Goal: Task Accomplishment & Management: Use online tool/utility

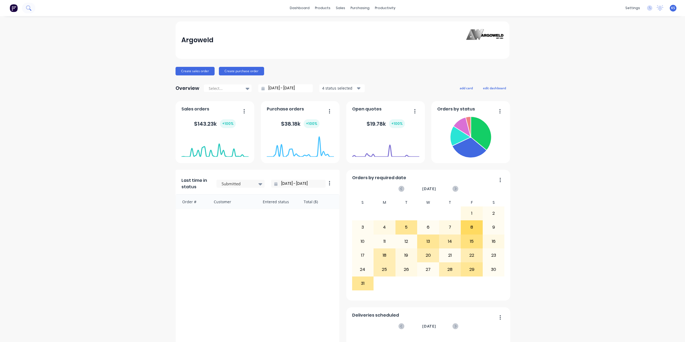
click at [30, 10] on icon at bounding box center [28, 7] width 5 height 5
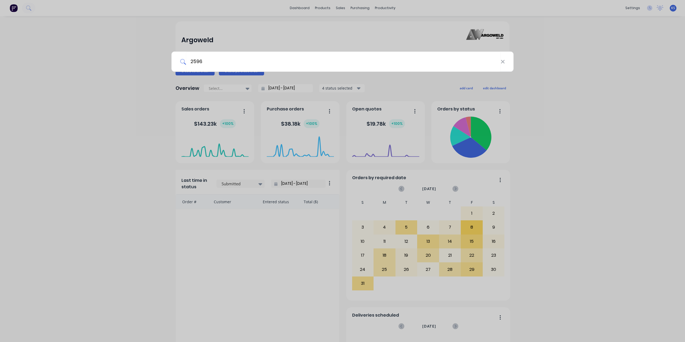
type input "2596"
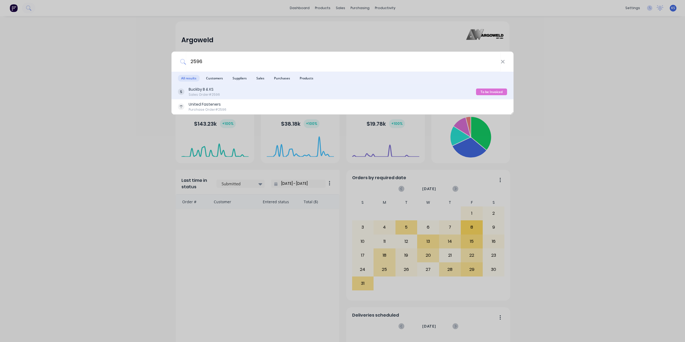
click at [209, 91] on div "Buckby B & KS" at bounding box center [204, 90] width 31 height 6
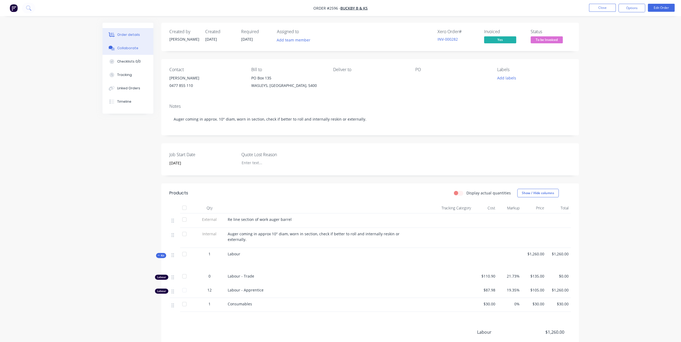
click at [124, 48] on div "Collaborate" at bounding box center [127, 48] width 21 height 5
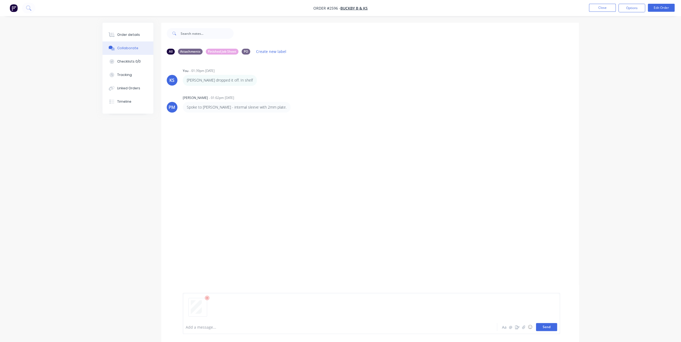
click at [542, 325] on button "Send" at bounding box center [546, 327] width 21 height 8
click at [129, 33] on div "Order details" at bounding box center [128, 34] width 23 height 5
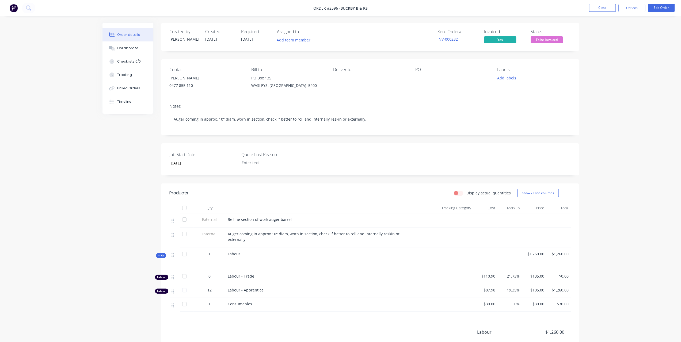
click at [539, 39] on span "To be Invoiced" at bounding box center [547, 39] width 32 height 7
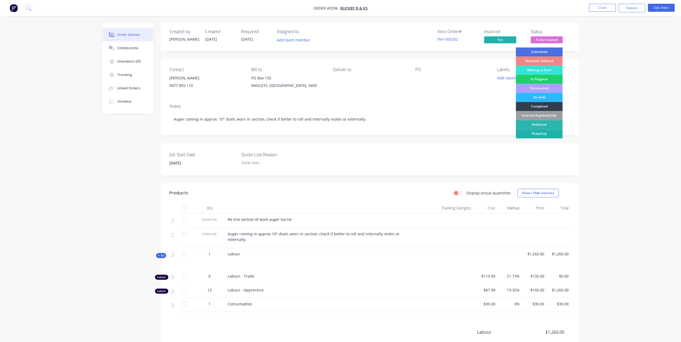
click at [536, 135] on div "Picked Up" at bounding box center [539, 133] width 47 height 9
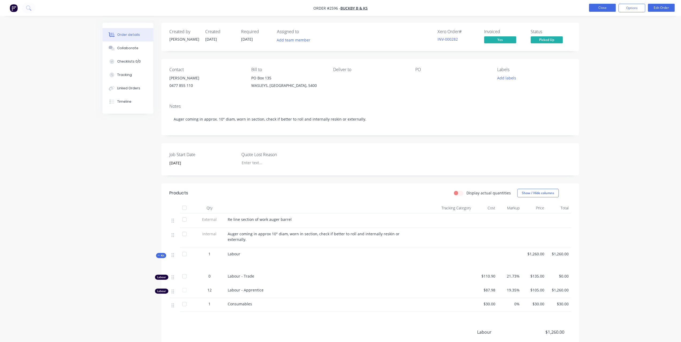
click at [598, 9] on button "Close" at bounding box center [602, 8] width 27 height 8
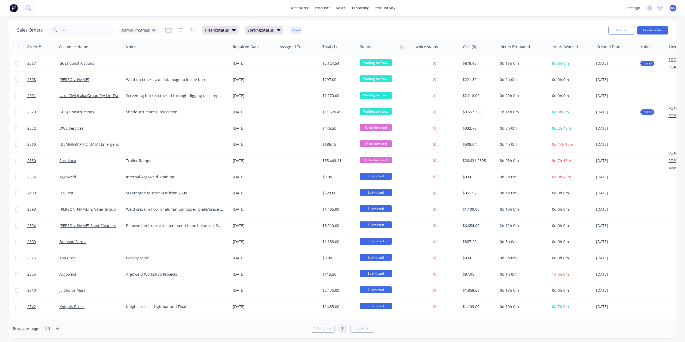
click at [28, 12] on button at bounding box center [28, 8] width 13 height 11
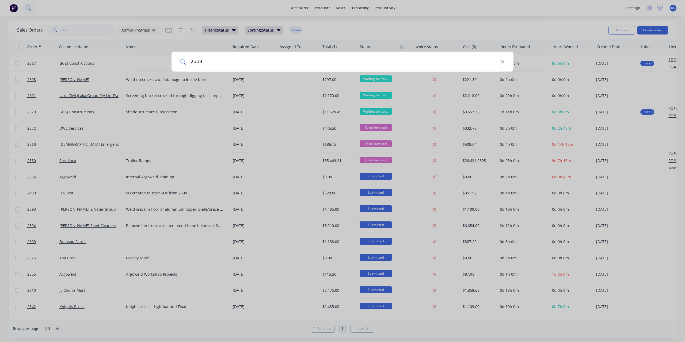
type input "2506"
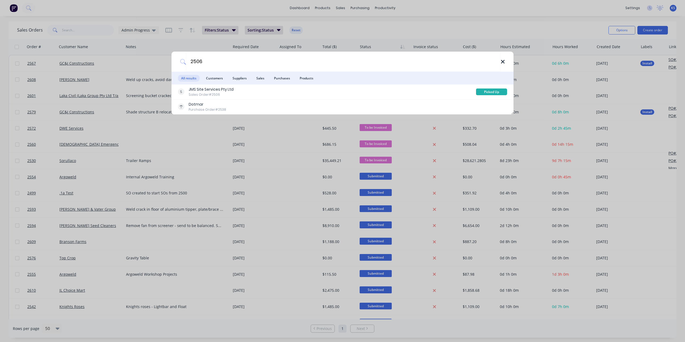
click at [503, 61] on icon at bounding box center [502, 61] width 3 height 3
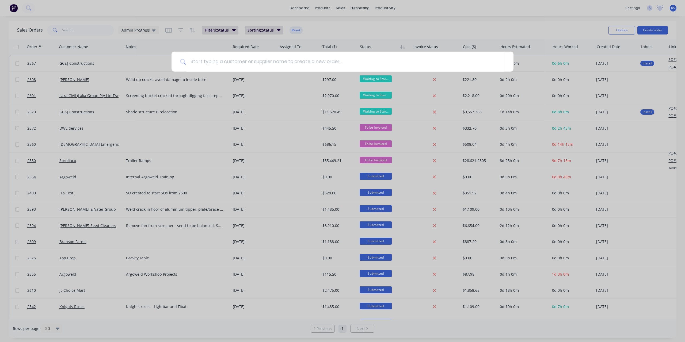
drag, startPoint x: 47, startPoint y: 10, endPoint x: 42, endPoint y: 11, distance: 4.5
click at [47, 10] on div at bounding box center [342, 171] width 685 height 342
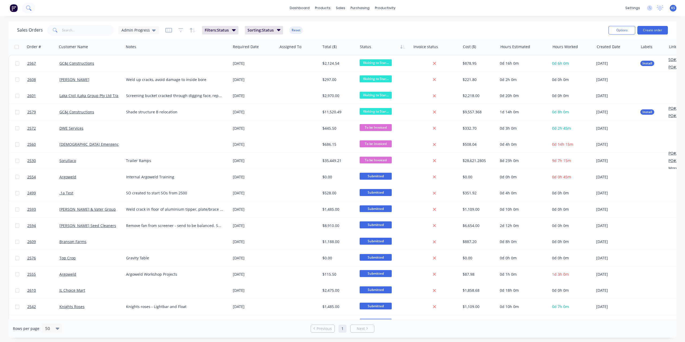
click at [26, 8] on button at bounding box center [28, 8] width 13 height 11
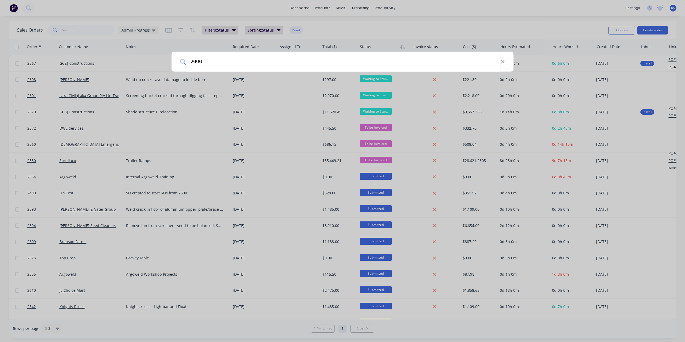
type input "2606"
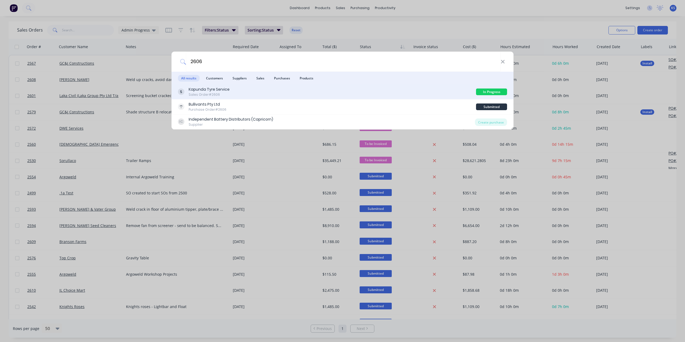
click at [210, 93] on div "Sales Order #2606" at bounding box center [209, 94] width 41 height 5
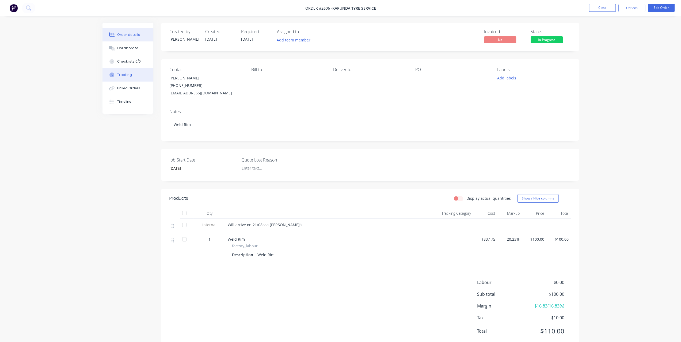
click at [142, 73] on button "Tracking" at bounding box center [128, 74] width 51 height 13
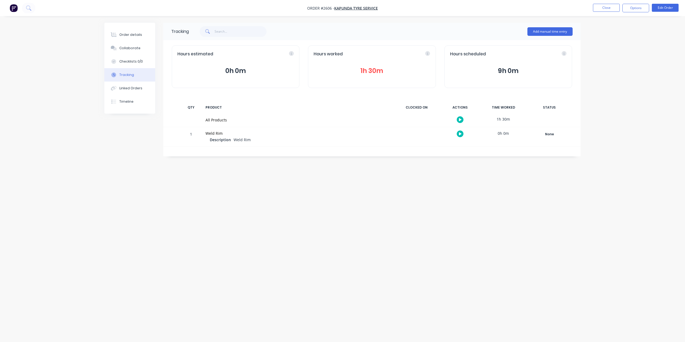
click at [369, 73] on button "1h 30m" at bounding box center [372, 71] width 116 height 10
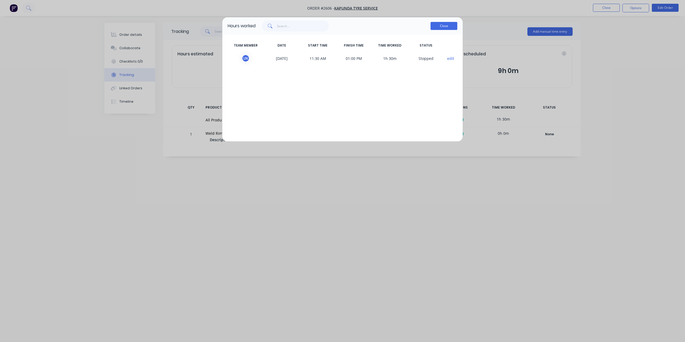
click at [441, 27] on button "Close" at bounding box center [444, 26] width 27 height 8
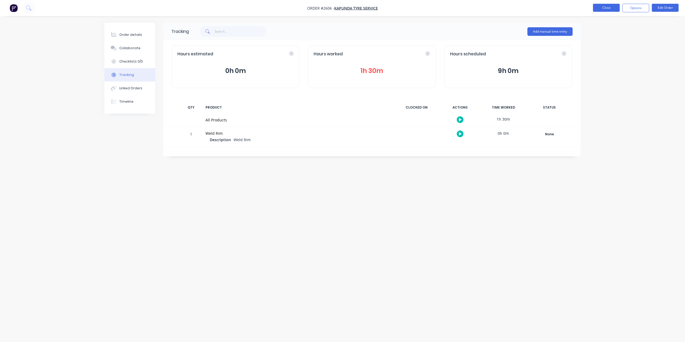
click at [606, 6] on button "Close" at bounding box center [606, 8] width 27 height 8
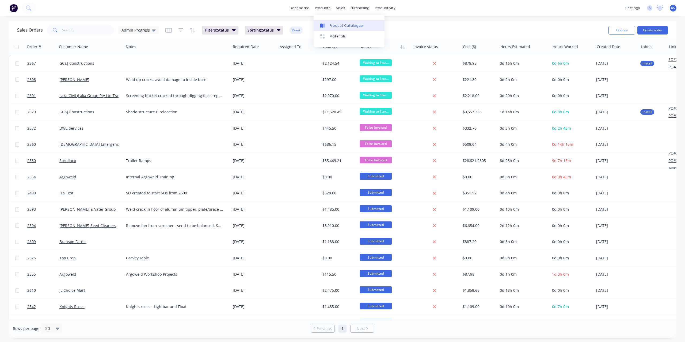
click at [332, 26] on div "Product Catalogue" at bounding box center [346, 25] width 33 height 5
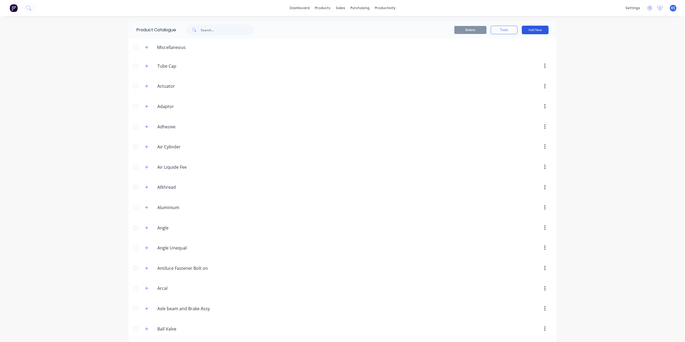
click at [532, 31] on button "Add New" at bounding box center [535, 30] width 27 height 9
click at [510, 54] on div "Product" at bounding box center [523, 55] width 41 height 8
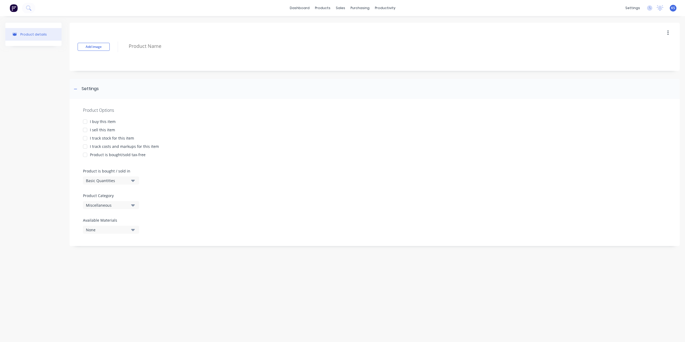
click at [86, 130] on div at bounding box center [85, 130] width 11 height 11
click at [86, 145] on div at bounding box center [85, 146] width 11 height 11
click at [126, 182] on div "Basic Quantities" at bounding box center [107, 181] width 43 height 6
click at [125, 229] on div "None" at bounding box center [107, 230] width 43 height 6
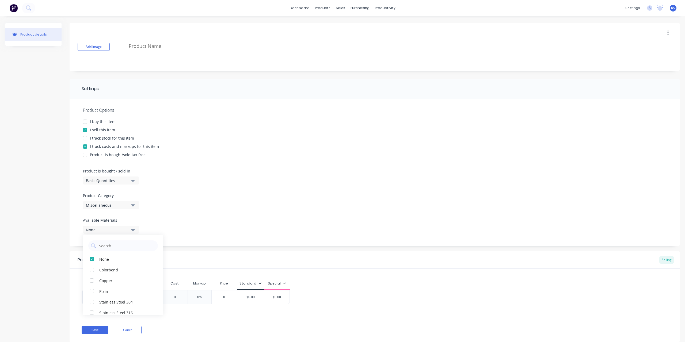
click at [125, 229] on div "None" at bounding box center [107, 230] width 43 height 6
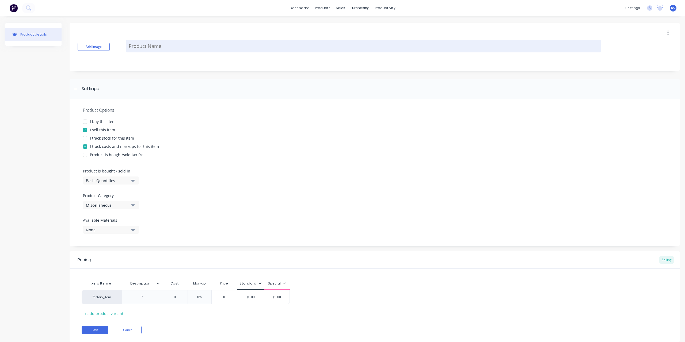
click at [149, 47] on textarea at bounding box center [364, 46] width 476 height 13
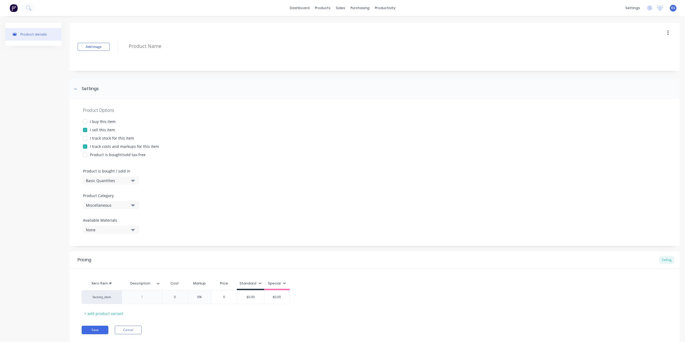
type textarea "x"
type textarea "T"
type textarea "x"
type textarea "TR"
type textarea "x"
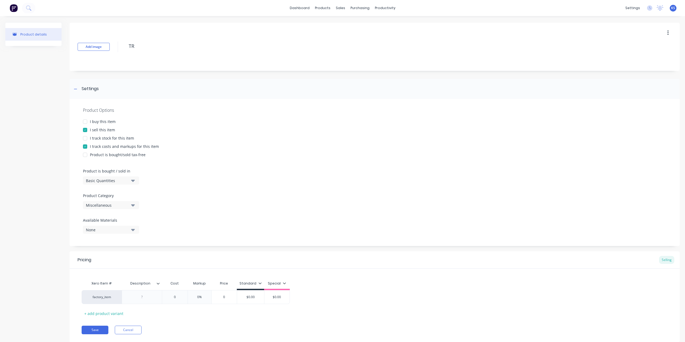
type textarea "TRa"
type textarea "x"
type textarea "TR"
type textarea "x"
type textarea "T"
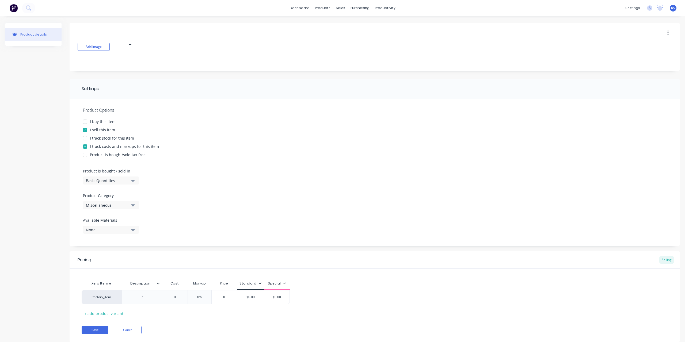
type textarea "x"
type textarea "Tr"
type textarea "x"
type textarea "Tra"
type textarea "x"
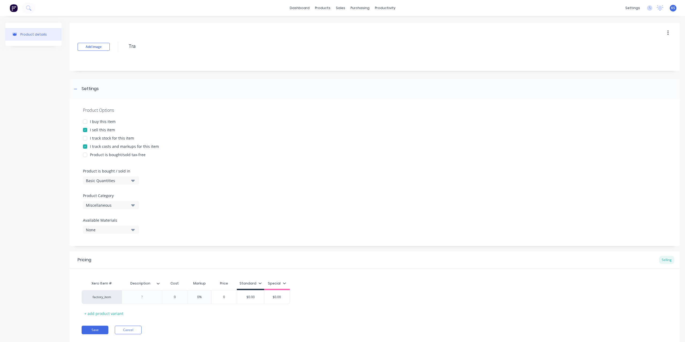
type textarea "Trav"
type textarea "x"
type textarea "Trave"
type textarea "x"
type textarea "Travel"
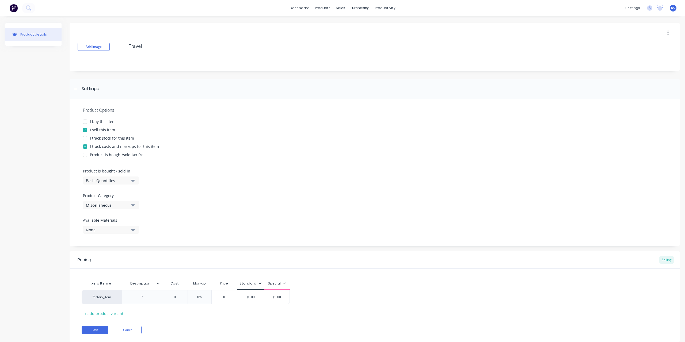
type textarea "x"
type textarea "Travel"
type textarea "x"
type textarea "Travel t"
type textarea "x"
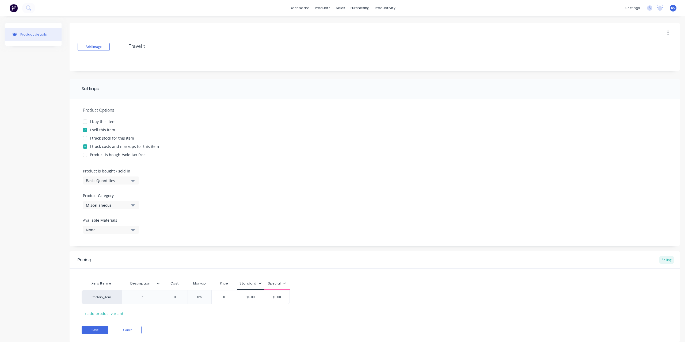
type textarea "Travel to"
type textarea "x"
type textarea "Travel to"
type textarea "x"
type textarea "Travel to S"
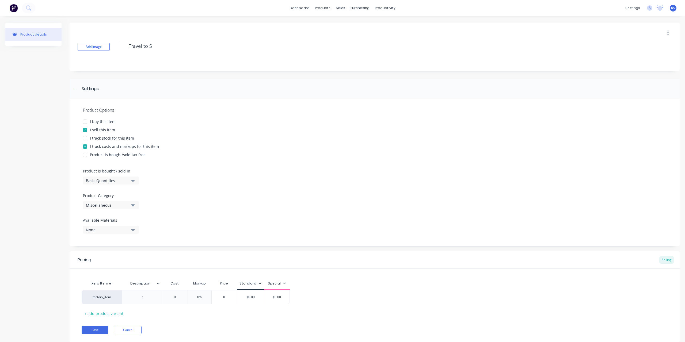
type textarea "x"
type textarea "Travel to Si"
type textarea "x"
type textarea "Travel to Sit"
type textarea "x"
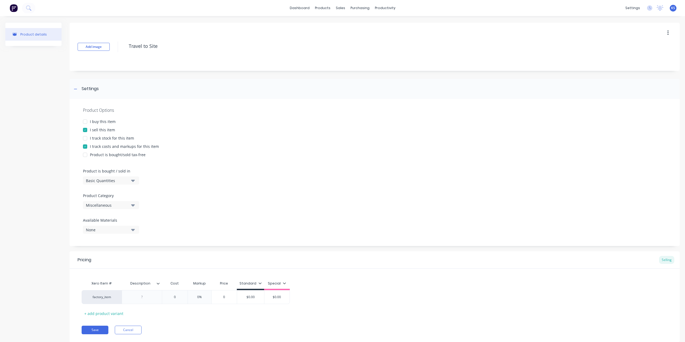
type textarea "Travel to Site"
type textarea "x"
type textarea "Travel to Site"
click at [54, 69] on div "Product details" at bounding box center [33, 187] width 56 height 328
drag, startPoint x: 164, startPoint y: 47, endPoint x: 95, endPoint y: 42, distance: 70.0
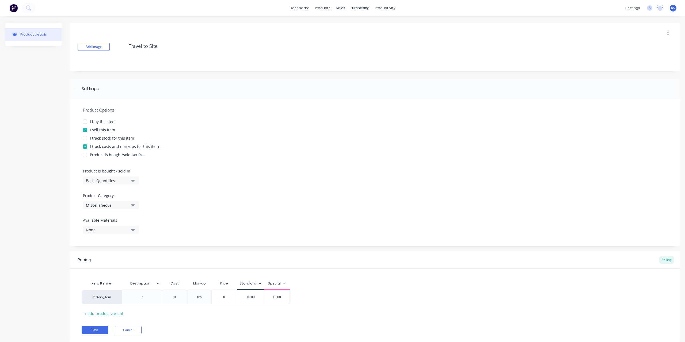
click at [95, 42] on div "Add image Travel to Site" at bounding box center [375, 47] width 611 height 48
type textarea "x"
click at [145, 299] on div at bounding box center [142, 297] width 27 height 7
paste div
click at [96, 332] on button "Save" at bounding box center [95, 330] width 27 height 9
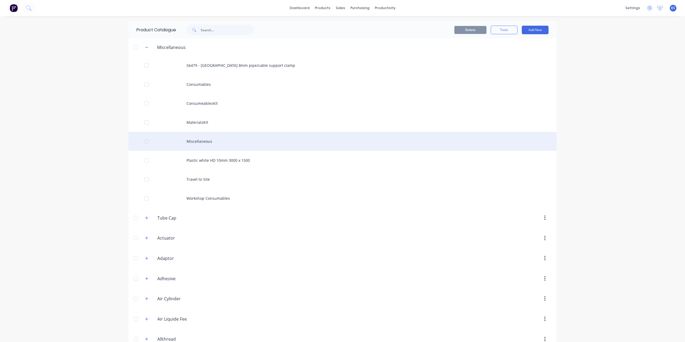
click at [196, 140] on div "Miscellaneous" at bounding box center [343, 141] width 428 height 19
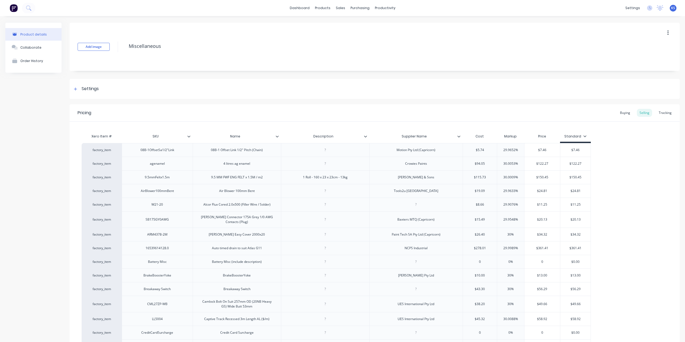
type textarea "x"
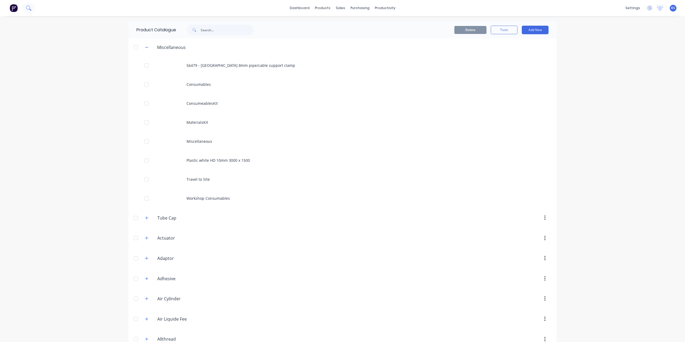
click at [31, 10] on icon at bounding box center [30, 10] width 2 height 2
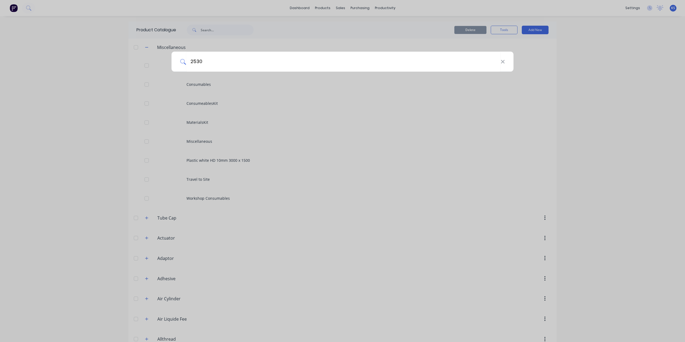
type input "2530"
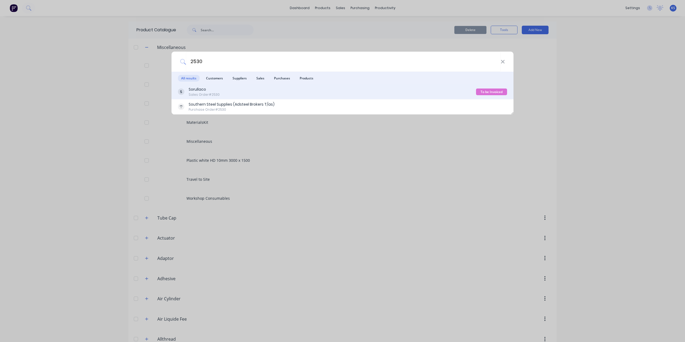
click at [206, 95] on div "Sales Order #2530" at bounding box center [204, 94] width 31 height 5
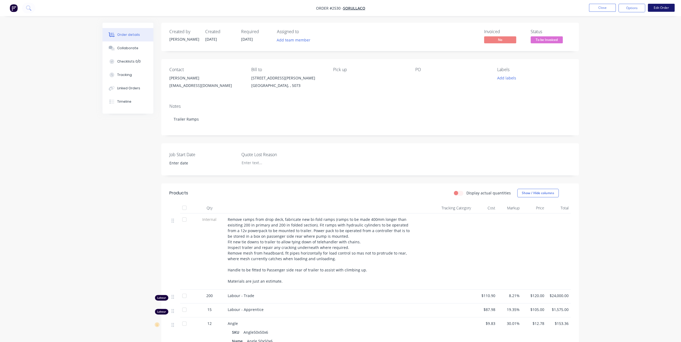
click at [665, 9] on button "Edit Order" at bounding box center [661, 8] width 27 height 8
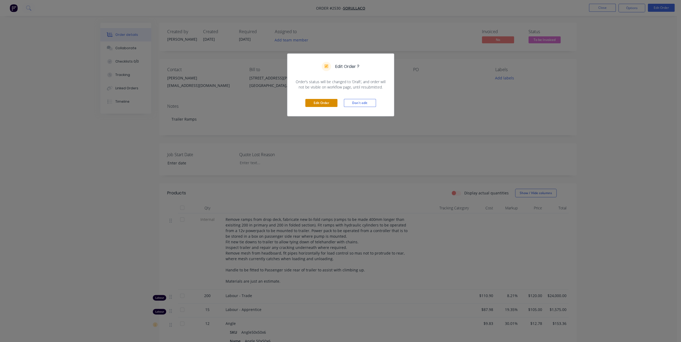
click at [336, 101] on button "Edit Order" at bounding box center [322, 103] width 32 height 8
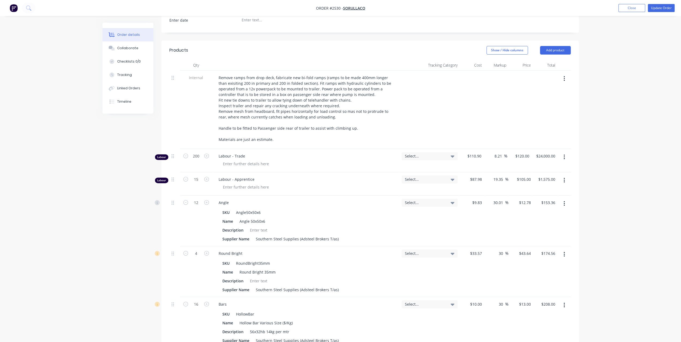
scroll to position [161, 0]
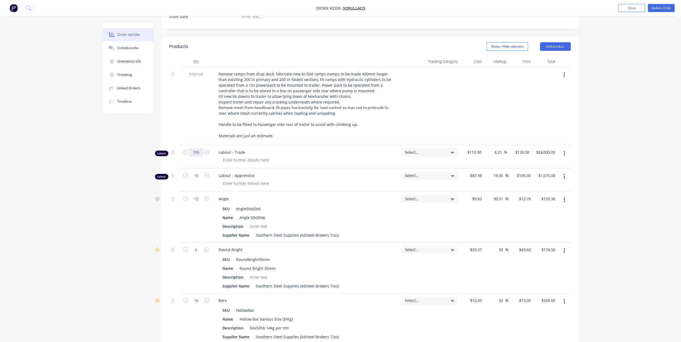
type input "195"
type input "$23,400.00"
click at [566, 172] on button "button" at bounding box center [564, 177] width 13 height 10
click at [534, 219] on div "Delete" at bounding box center [545, 223] width 41 height 8
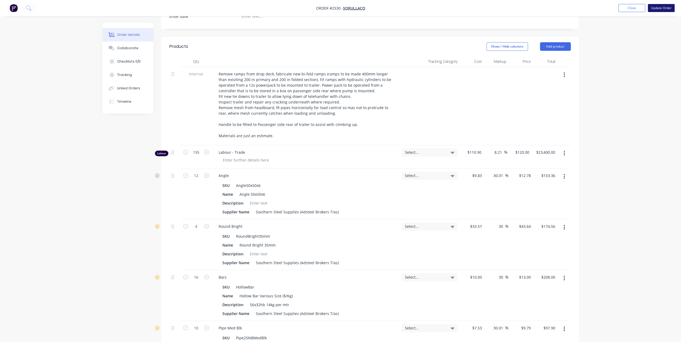
click at [665, 9] on button "Update Order" at bounding box center [661, 8] width 27 height 8
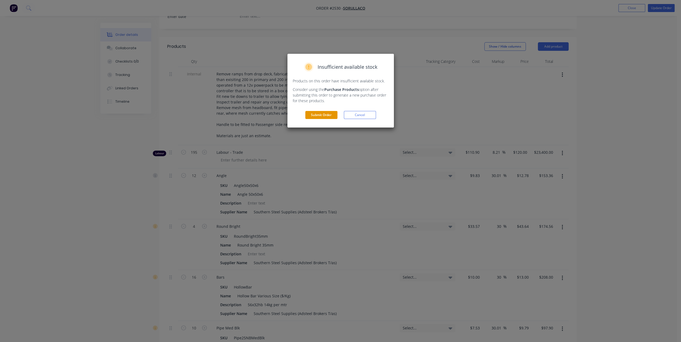
click at [321, 115] on button "Submit Order" at bounding box center [322, 115] width 32 height 8
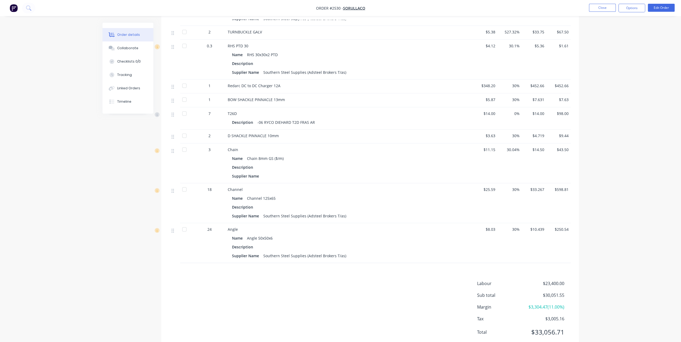
scroll to position [1078, 0]
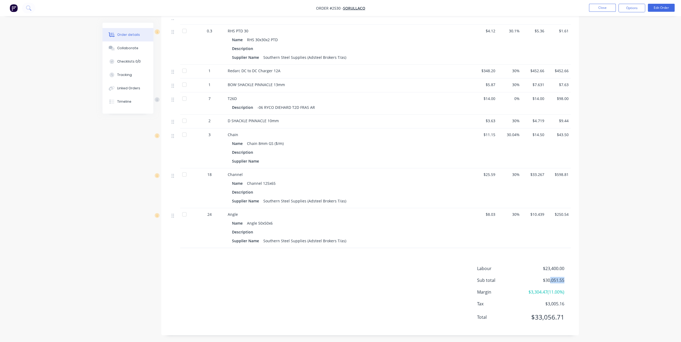
drag, startPoint x: 549, startPoint y: 279, endPoint x: 582, endPoint y: 278, distance: 33.0
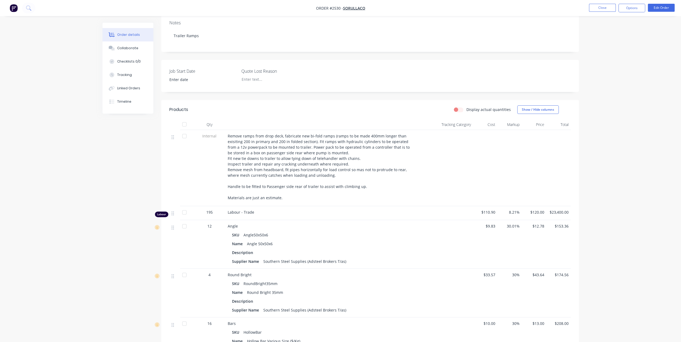
scroll to position [161, 0]
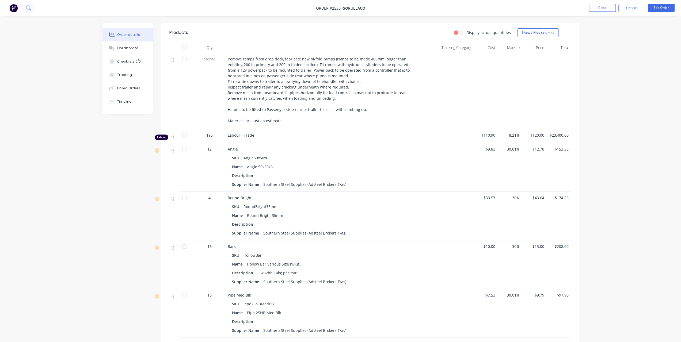
click at [28, 10] on icon at bounding box center [28, 7] width 5 height 5
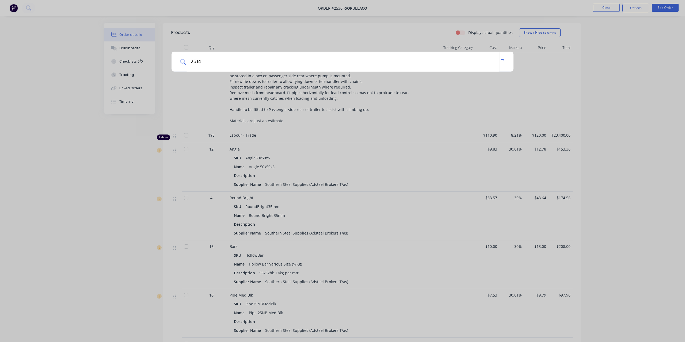
type input "2514"
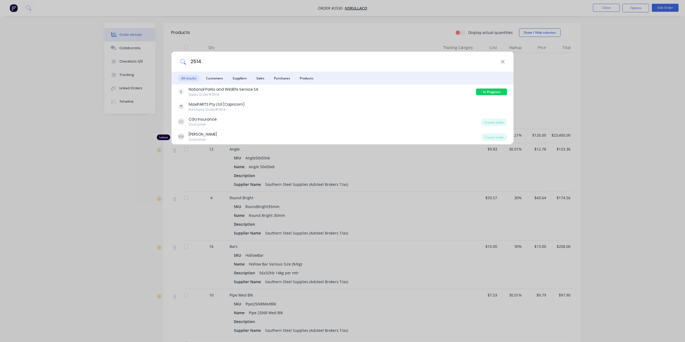
click at [226, 90] on div "National Parks and Wildlife Service SA" at bounding box center [224, 90] width 70 height 6
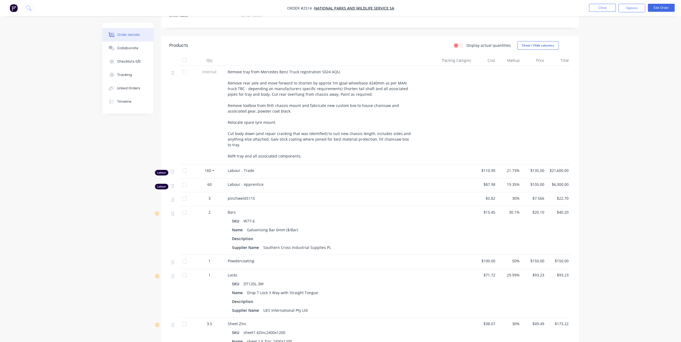
scroll to position [166, 0]
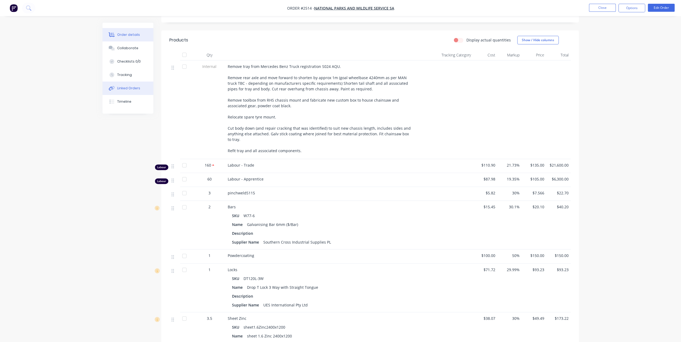
click at [120, 90] on div "Linked Orders" at bounding box center [128, 88] width 23 height 5
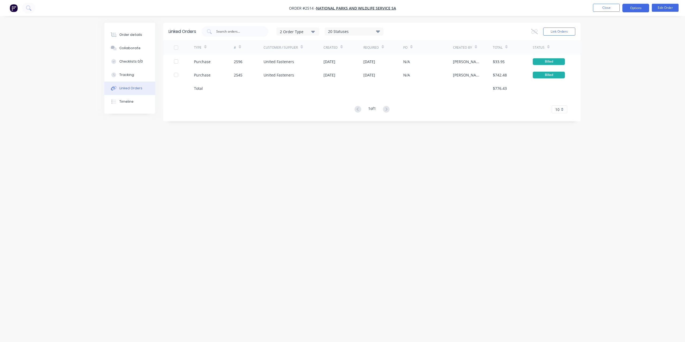
click at [643, 11] on button "Options" at bounding box center [636, 8] width 27 height 9
click at [616, 89] on div "Purchase Products" at bounding box center [620, 89] width 49 height 8
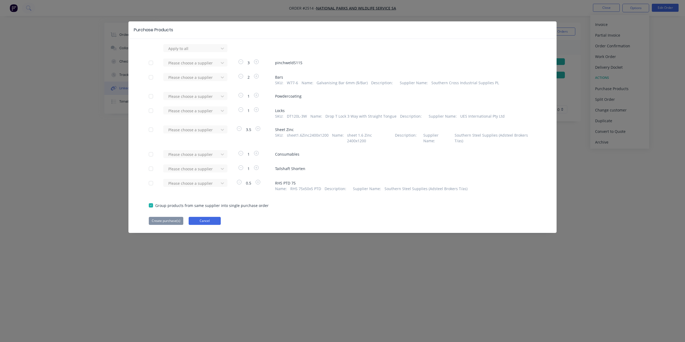
click at [204, 217] on button "Cancel" at bounding box center [205, 221] width 32 height 8
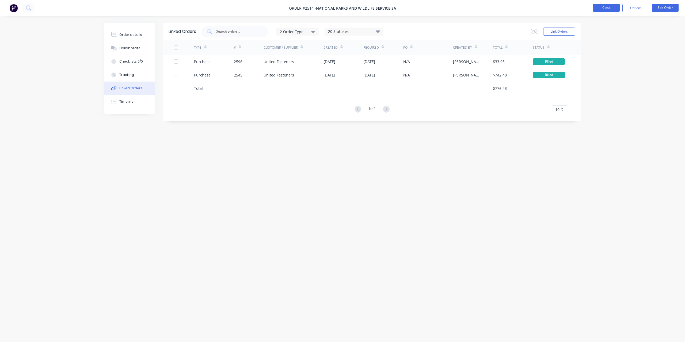
click at [606, 5] on button "Close" at bounding box center [606, 8] width 27 height 8
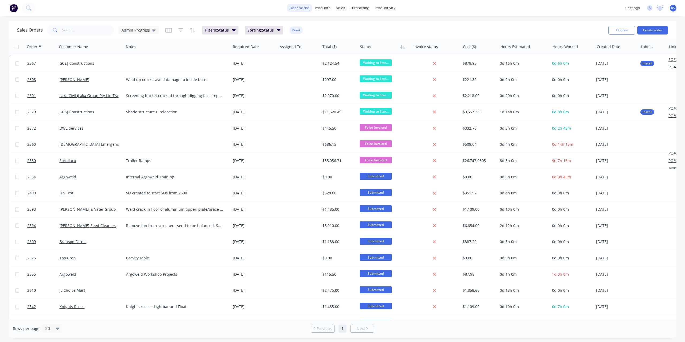
click at [299, 7] on link "dashboard" at bounding box center [299, 8] width 25 height 8
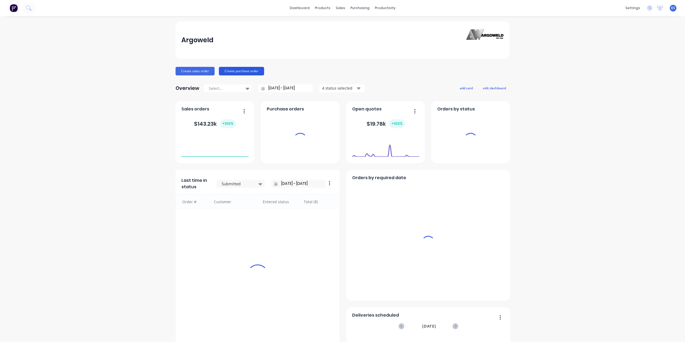
click at [232, 70] on button "Create purchase order" at bounding box center [241, 71] width 45 height 9
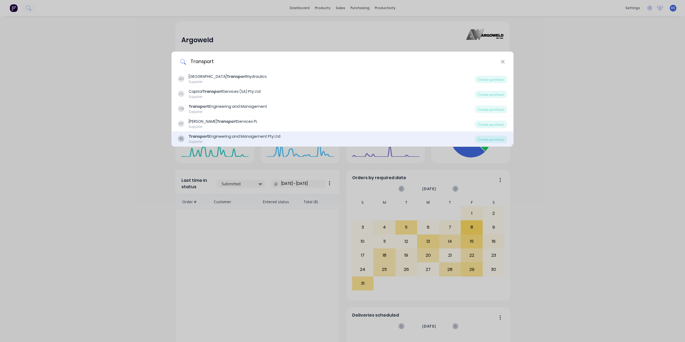
type input "Transport"
click at [246, 138] on div "Transport Engineering and Management Pty Ltd" at bounding box center [235, 137] width 92 height 6
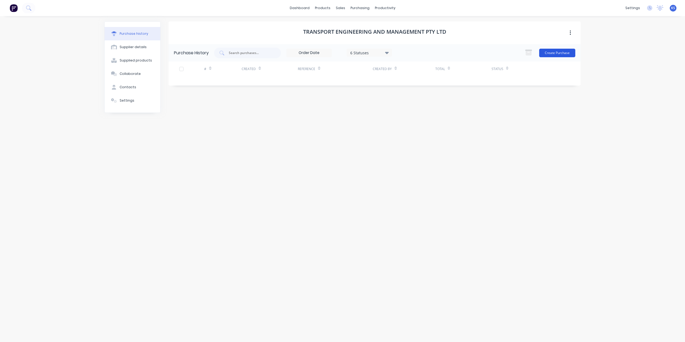
click at [563, 53] on button "Create Purchase" at bounding box center [558, 53] width 36 height 9
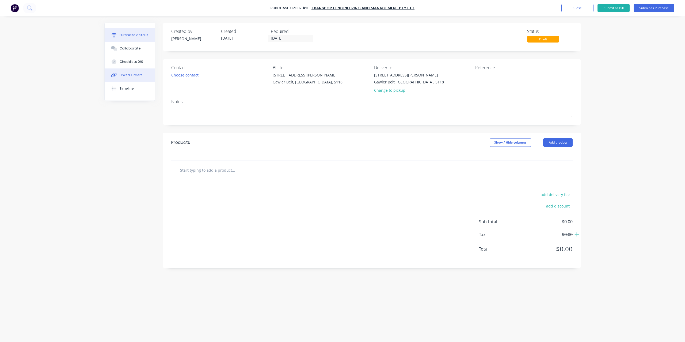
click at [133, 74] on div "Linked Orders" at bounding box center [131, 75] width 23 height 5
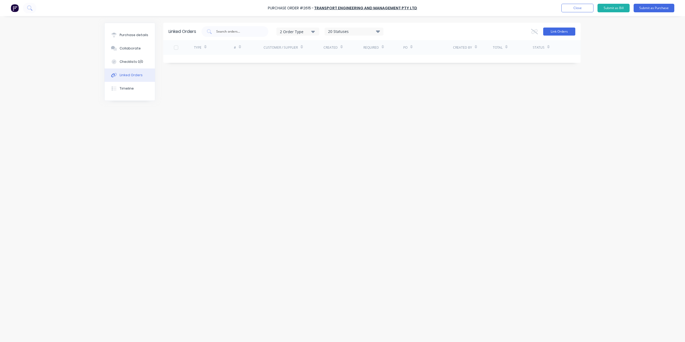
click at [552, 31] on button "Link Orders" at bounding box center [560, 32] width 32 height 8
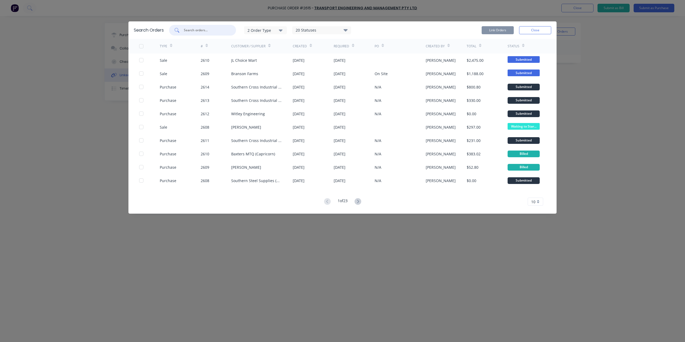
click at [206, 30] on input "text" at bounding box center [205, 30] width 44 height 5
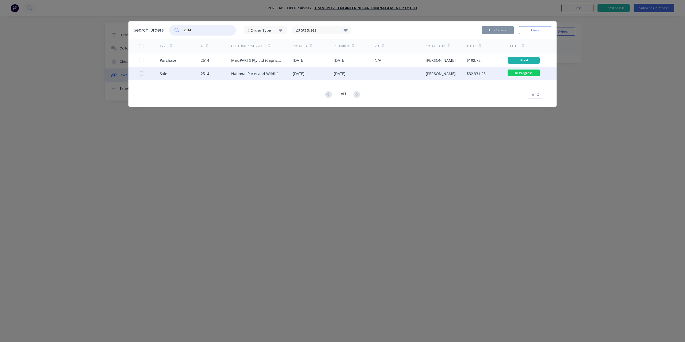
type input "2514"
click at [139, 73] on div "Sale 2514 National Parks and Wildlife Service [DATE] [DATE] [PERSON_NAME] $32,3…" at bounding box center [343, 73] width 428 height 13
click at [142, 73] on div at bounding box center [141, 73] width 11 height 11
click at [508, 32] on button "Link Orders" at bounding box center [498, 30] width 32 height 8
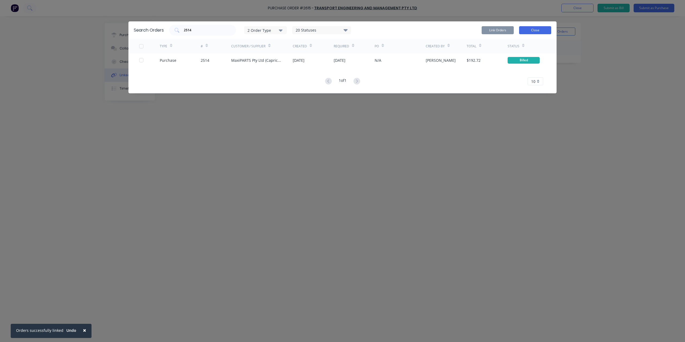
click at [538, 31] on button "Close" at bounding box center [535, 30] width 32 height 8
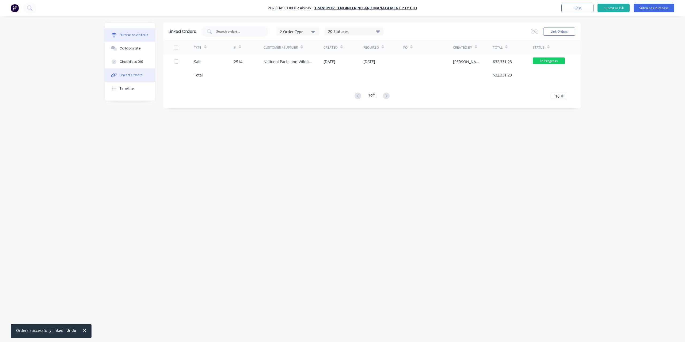
click at [150, 34] on button "Purchase details" at bounding box center [130, 34] width 50 height 13
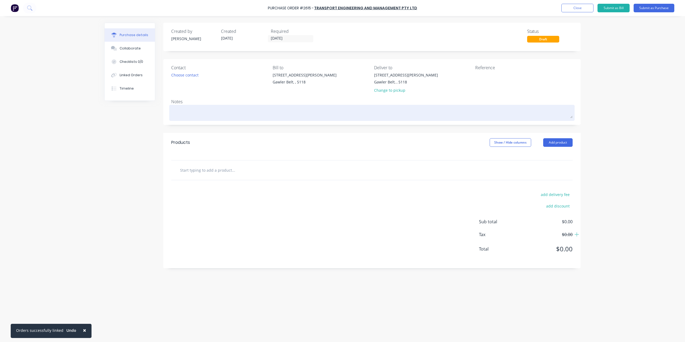
click at [187, 110] on textarea at bounding box center [372, 112] width 402 height 12
type textarea "T"
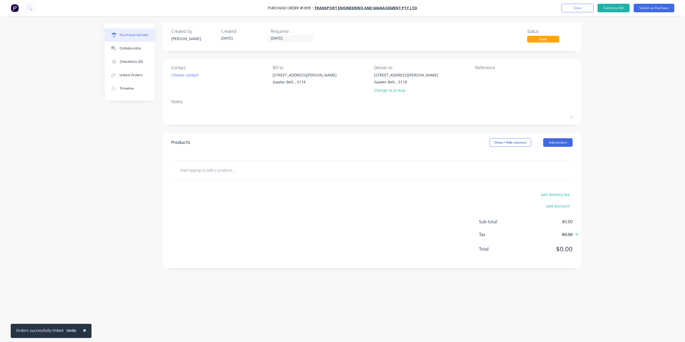
click at [215, 171] on input "text" at bounding box center [233, 170] width 107 height 11
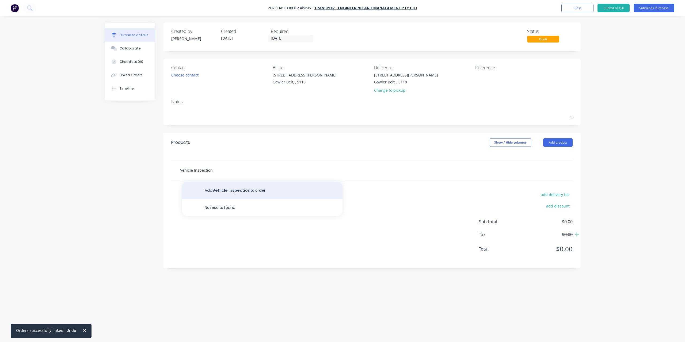
type input "Vehicle Inspection"
click at [232, 186] on button "Add Vehicle Inspection to order" at bounding box center [262, 190] width 161 height 17
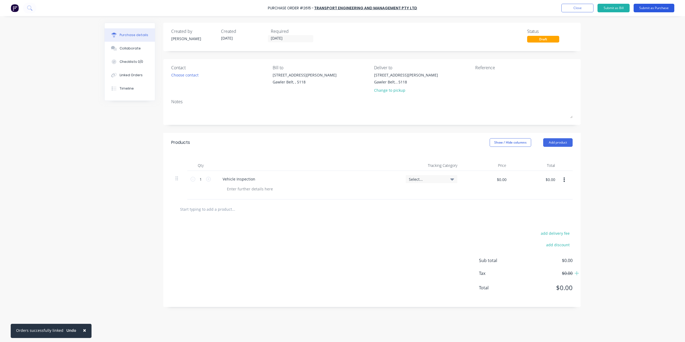
click at [663, 8] on button "Submit as Purchase" at bounding box center [654, 8] width 41 height 9
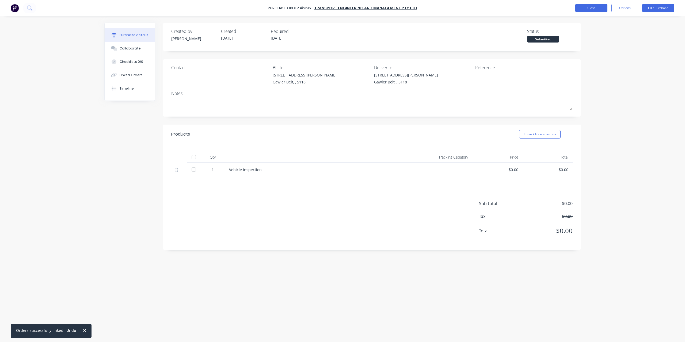
click at [597, 9] on button "Close" at bounding box center [592, 8] width 32 height 9
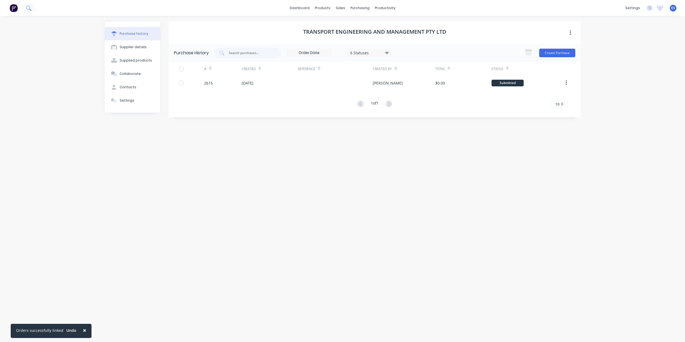
click at [31, 10] on icon at bounding box center [30, 10] width 2 height 2
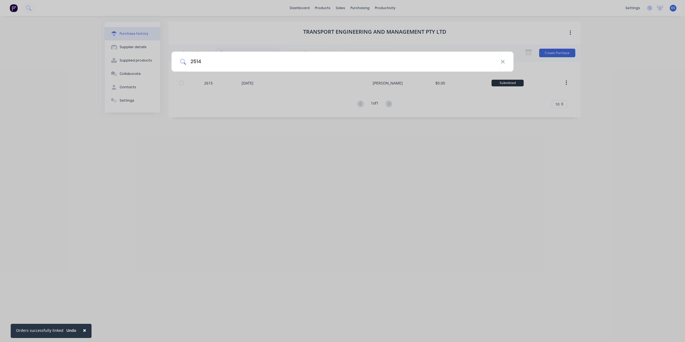
type input "2514"
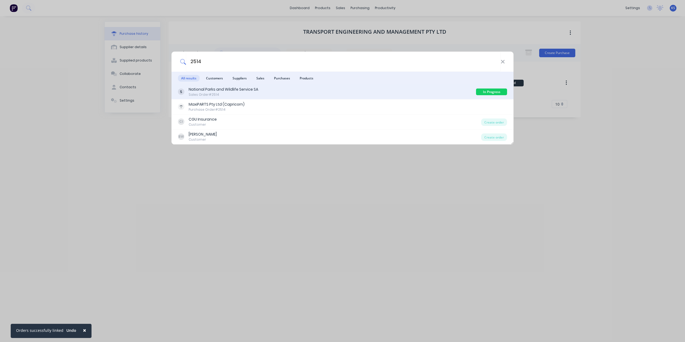
click at [213, 93] on div "Sales Order #2514" at bounding box center [224, 94] width 70 height 5
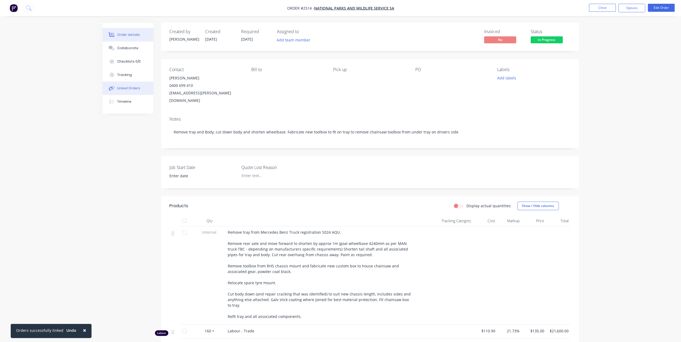
click at [129, 86] on div "Linked Orders" at bounding box center [128, 88] width 23 height 5
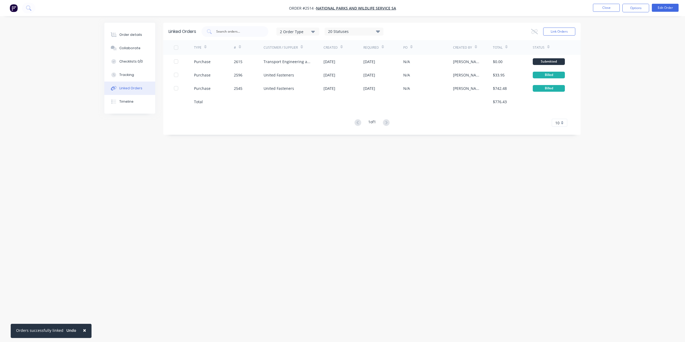
click at [83, 331] on span "×" at bounding box center [84, 330] width 3 height 7
